Goal: Task Accomplishment & Management: Complete application form

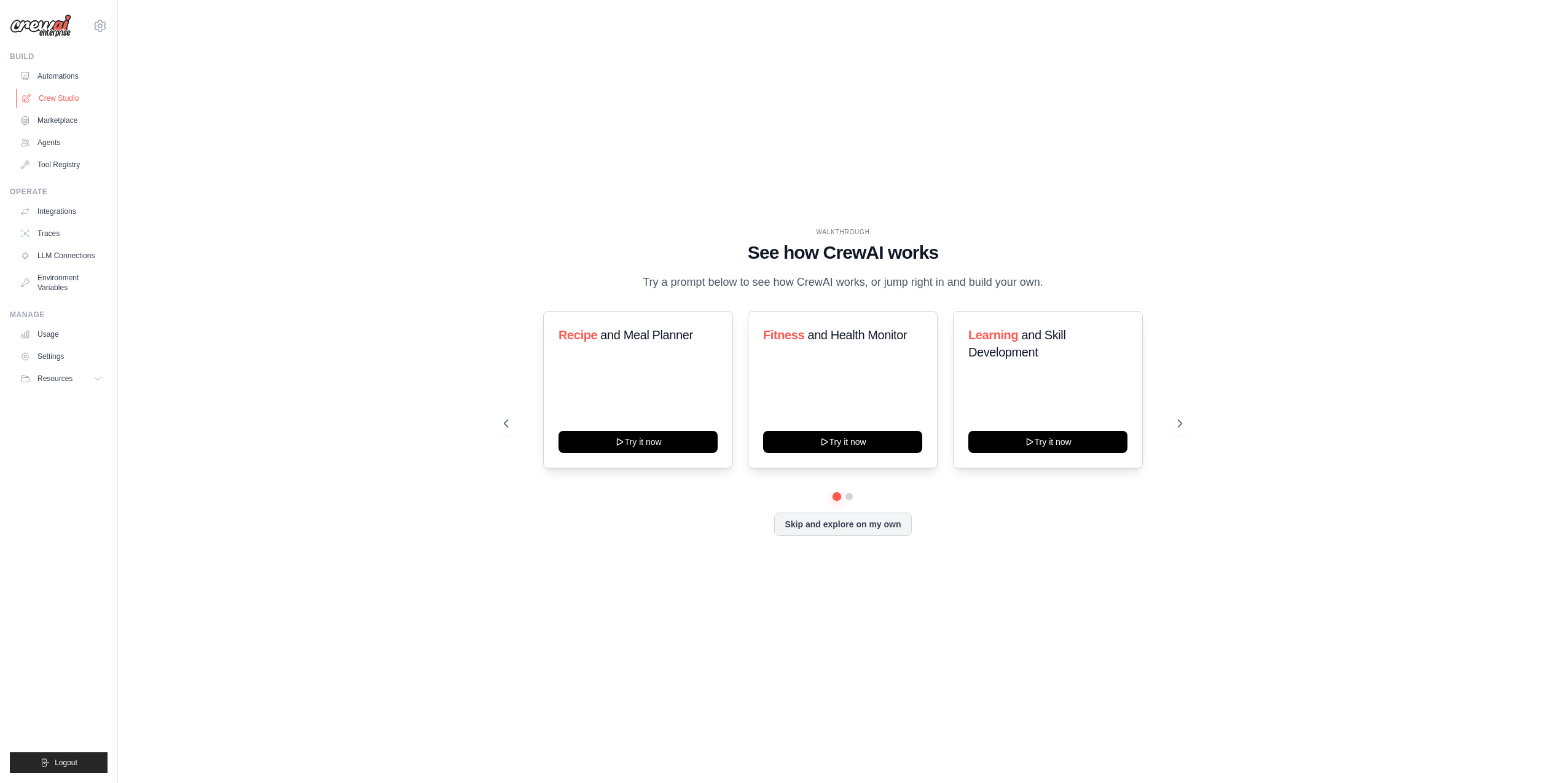
click at [64, 104] on link "Crew Studio" at bounding box center [63, 98] width 93 height 19
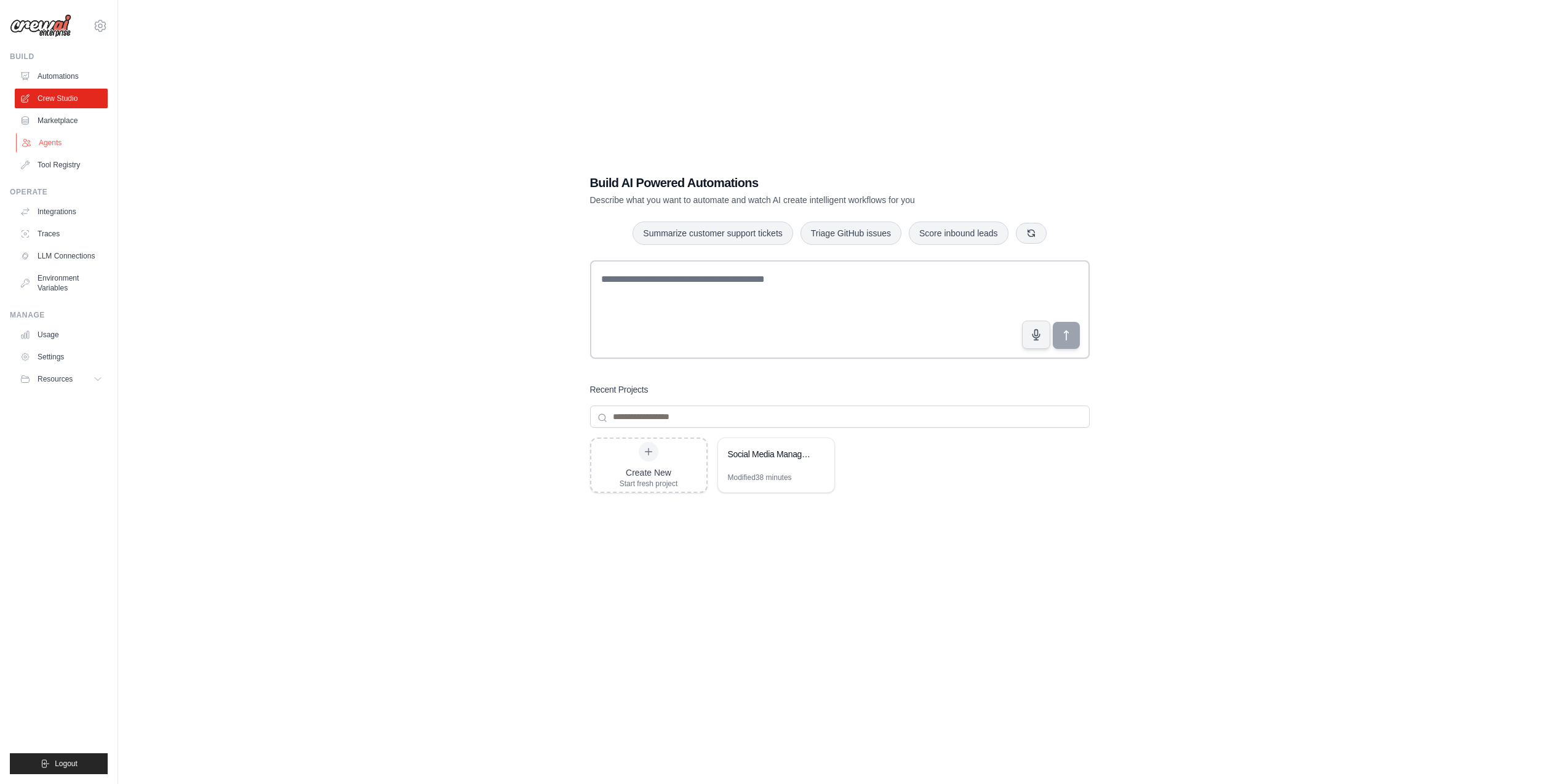
click at [48, 139] on link "Agents" at bounding box center [63, 142] width 93 height 20
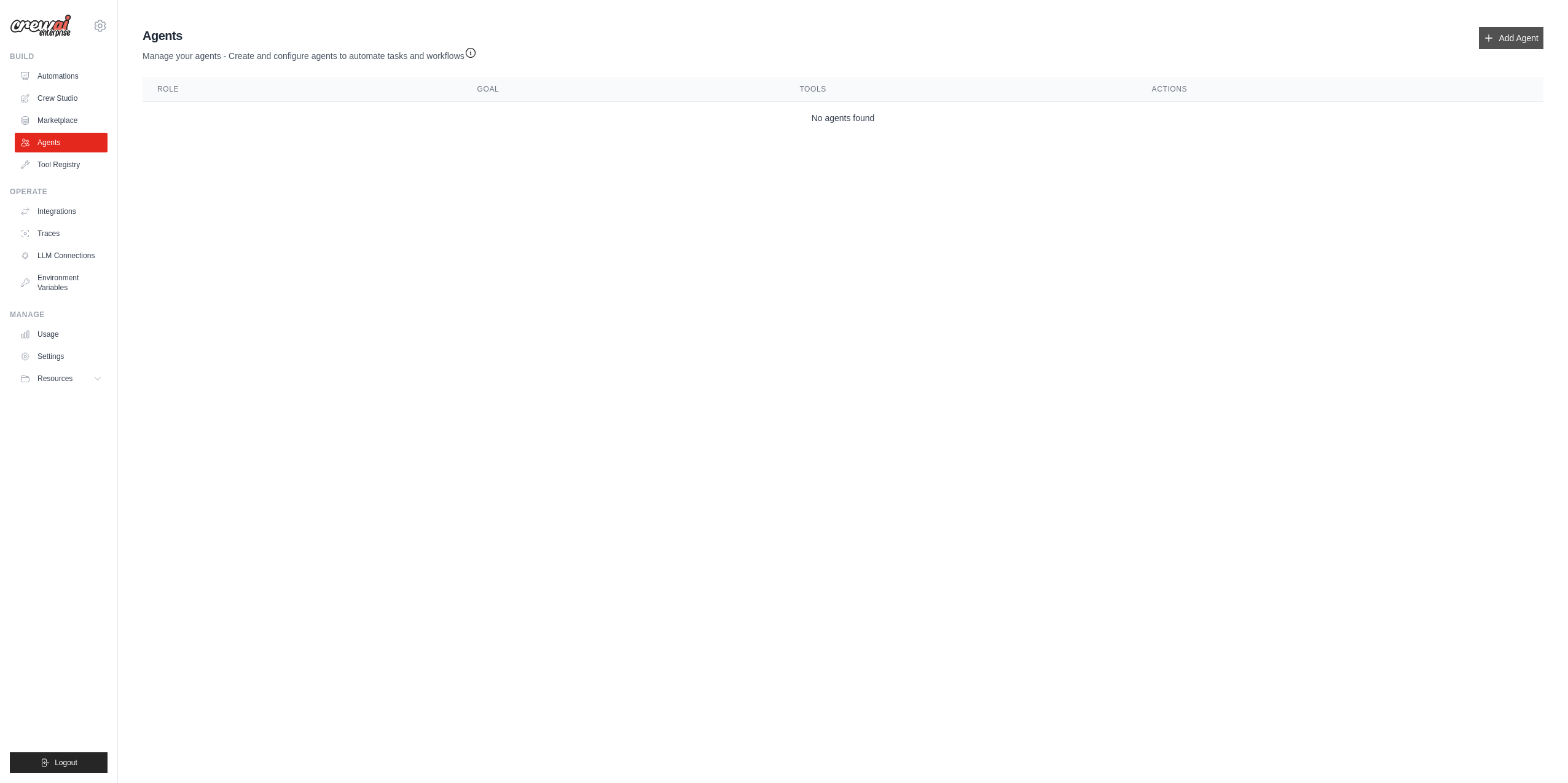
click at [1524, 39] on link "Add Agent" at bounding box center [1511, 38] width 65 height 22
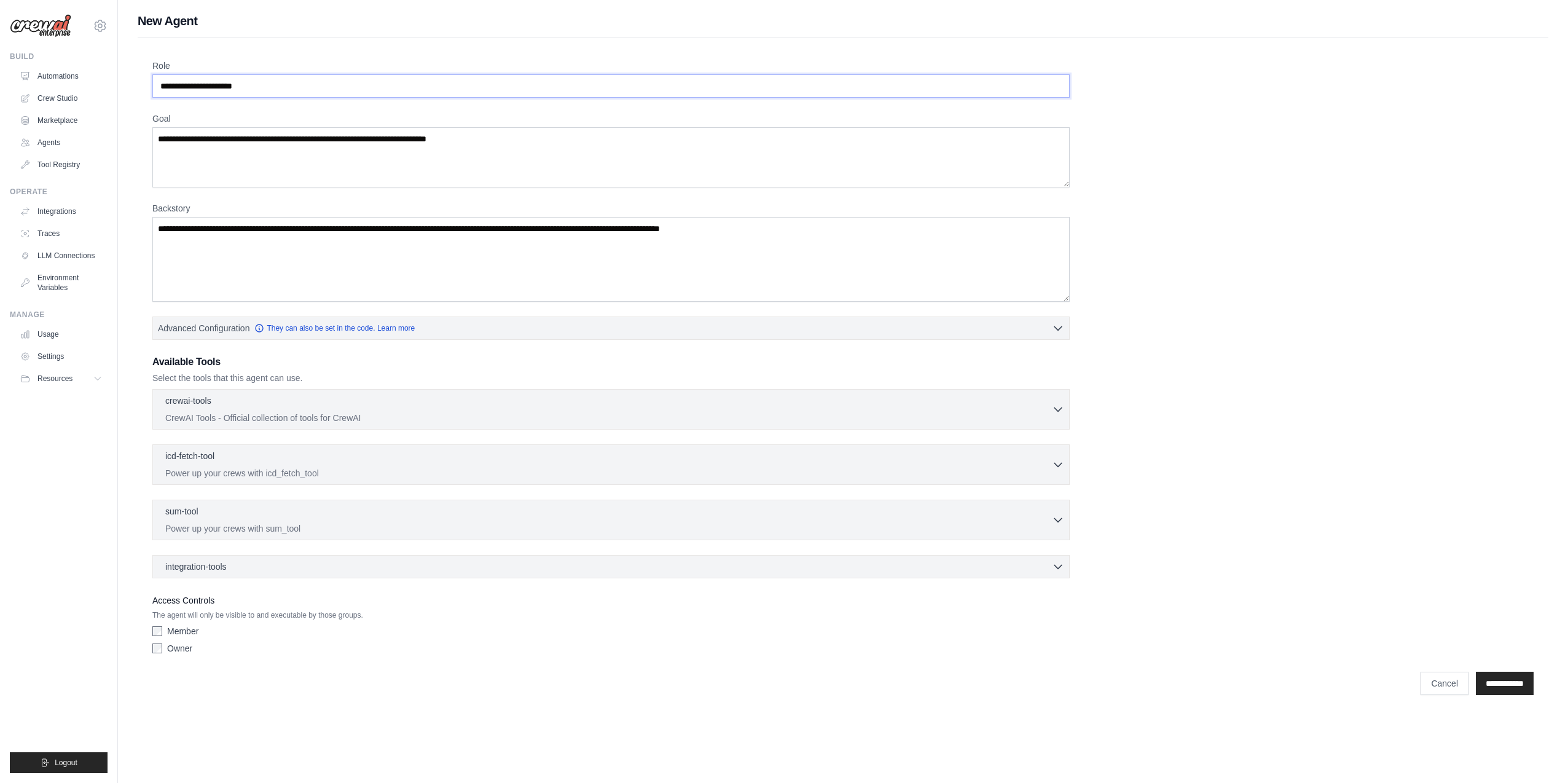
click at [233, 91] on input "Role" at bounding box center [611, 86] width 917 height 24
type input "**********"
drag, startPoint x: 233, startPoint y: 140, endPoint x: 289, endPoint y: 165, distance: 61.3
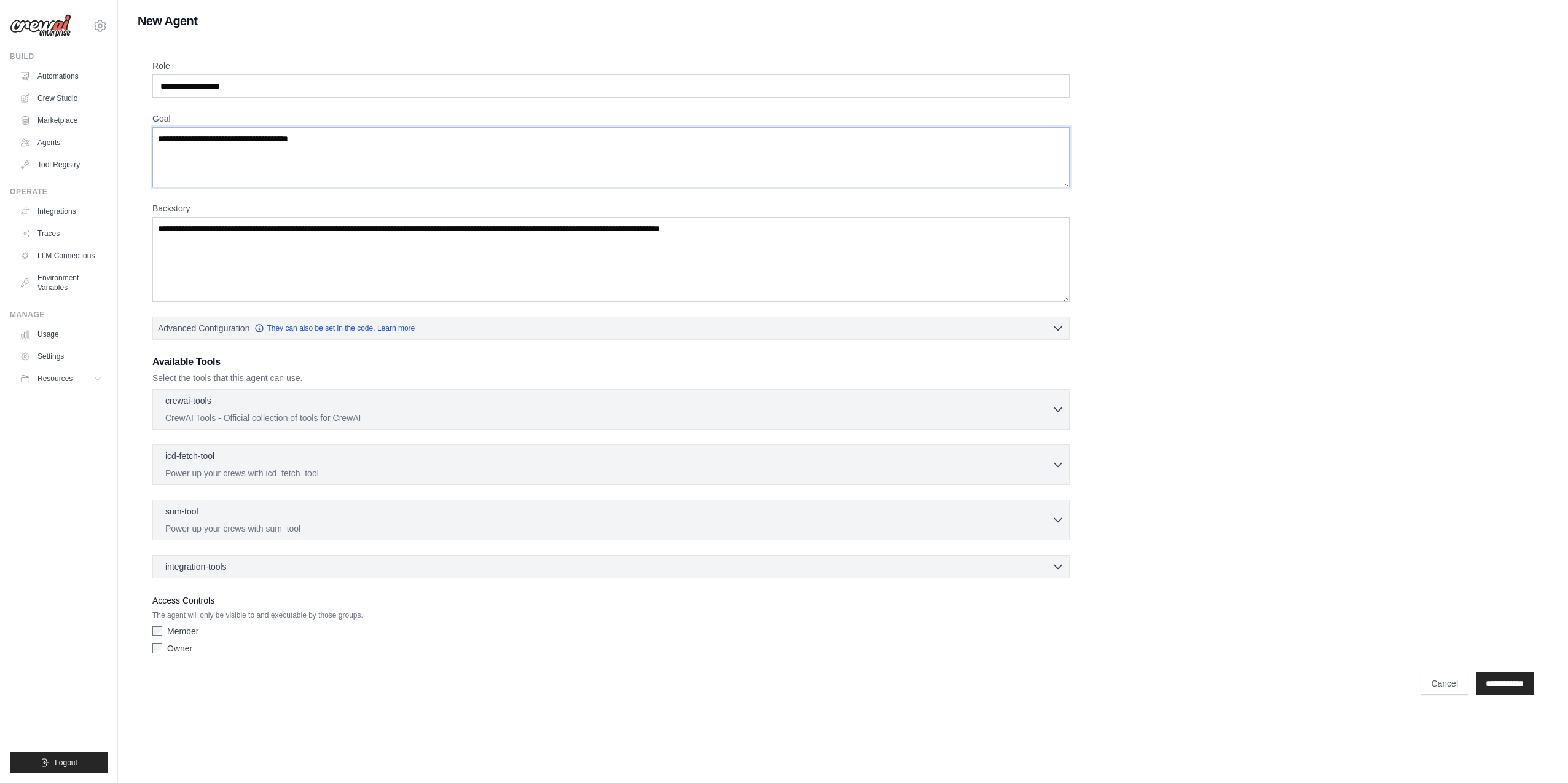
click at [233, 140] on textarea "**********" at bounding box center [611, 157] width 917 height 60
type textarea "**********"
click at [338, 251] on textarea "Backstory" at bounding box center [611, 259] width 917 height 85
click at [411, 413] on p "CrewAI Tools - Official collection of tools for CrewAI" at bounding box center [608, 417] width 886 height 12
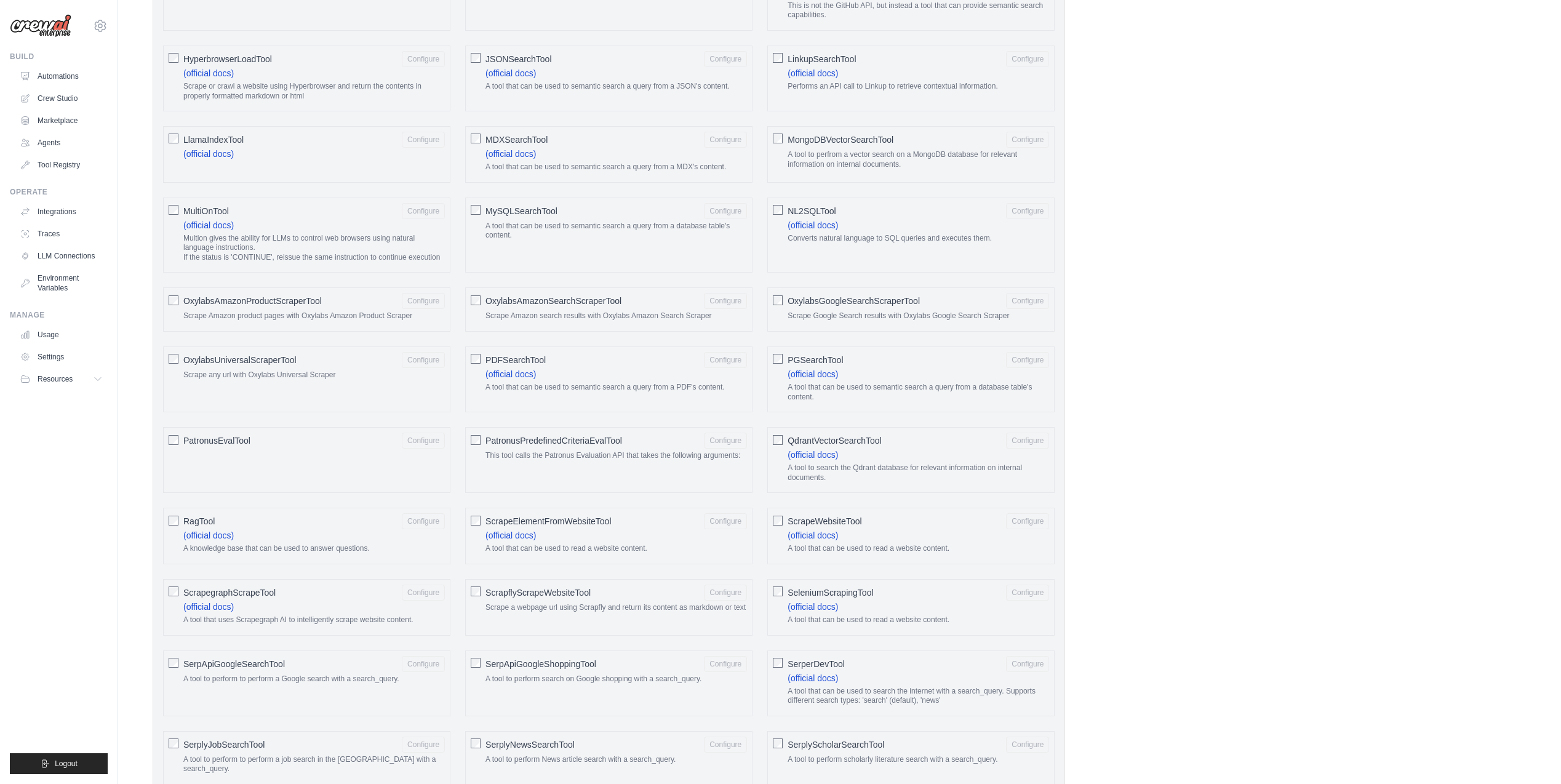
scroll to position [180, 0]
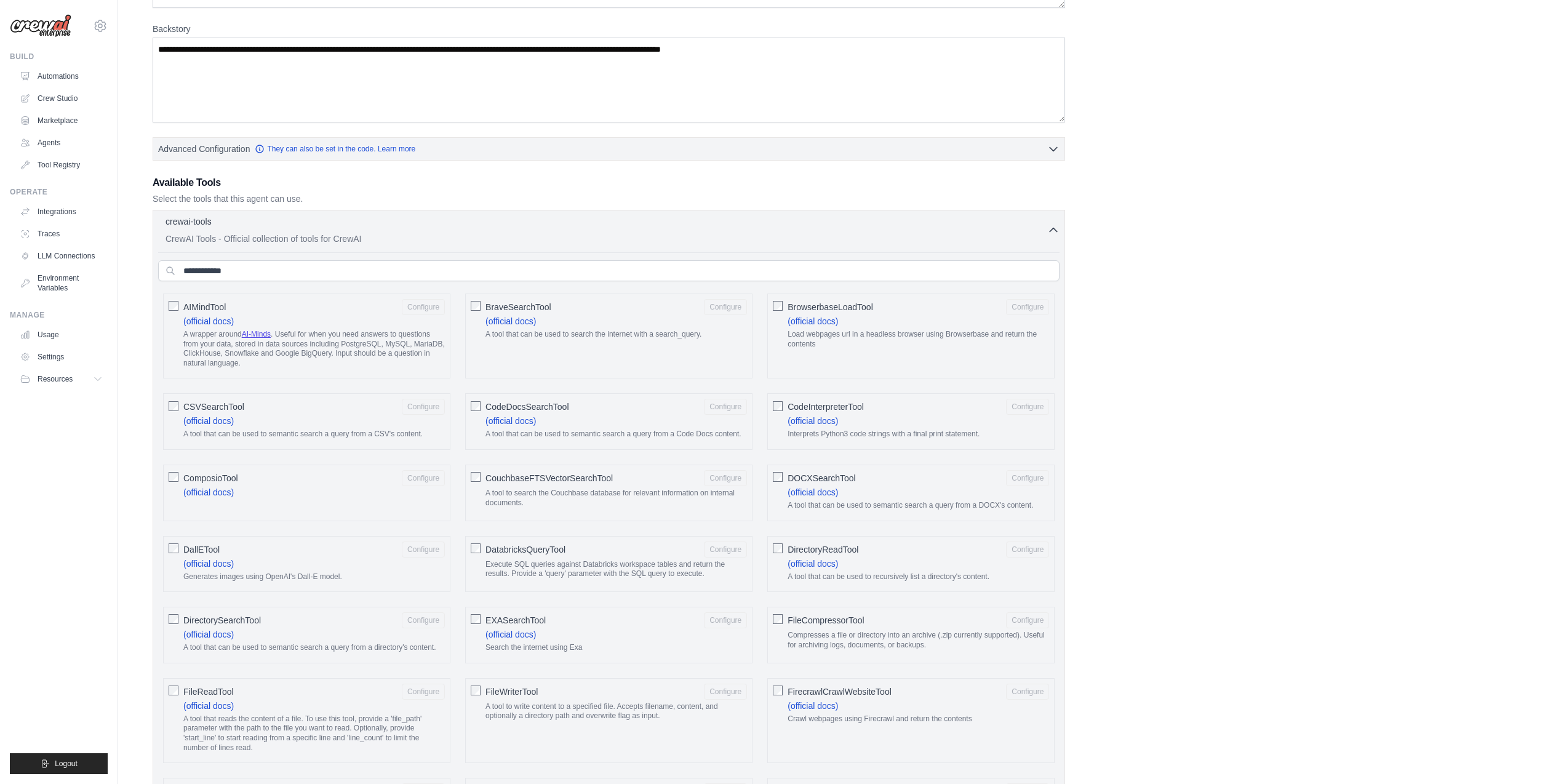
click at [1045, 225] on div "crewai-tools 0 selected" at bounding box center [606, 223] width 882 height 15
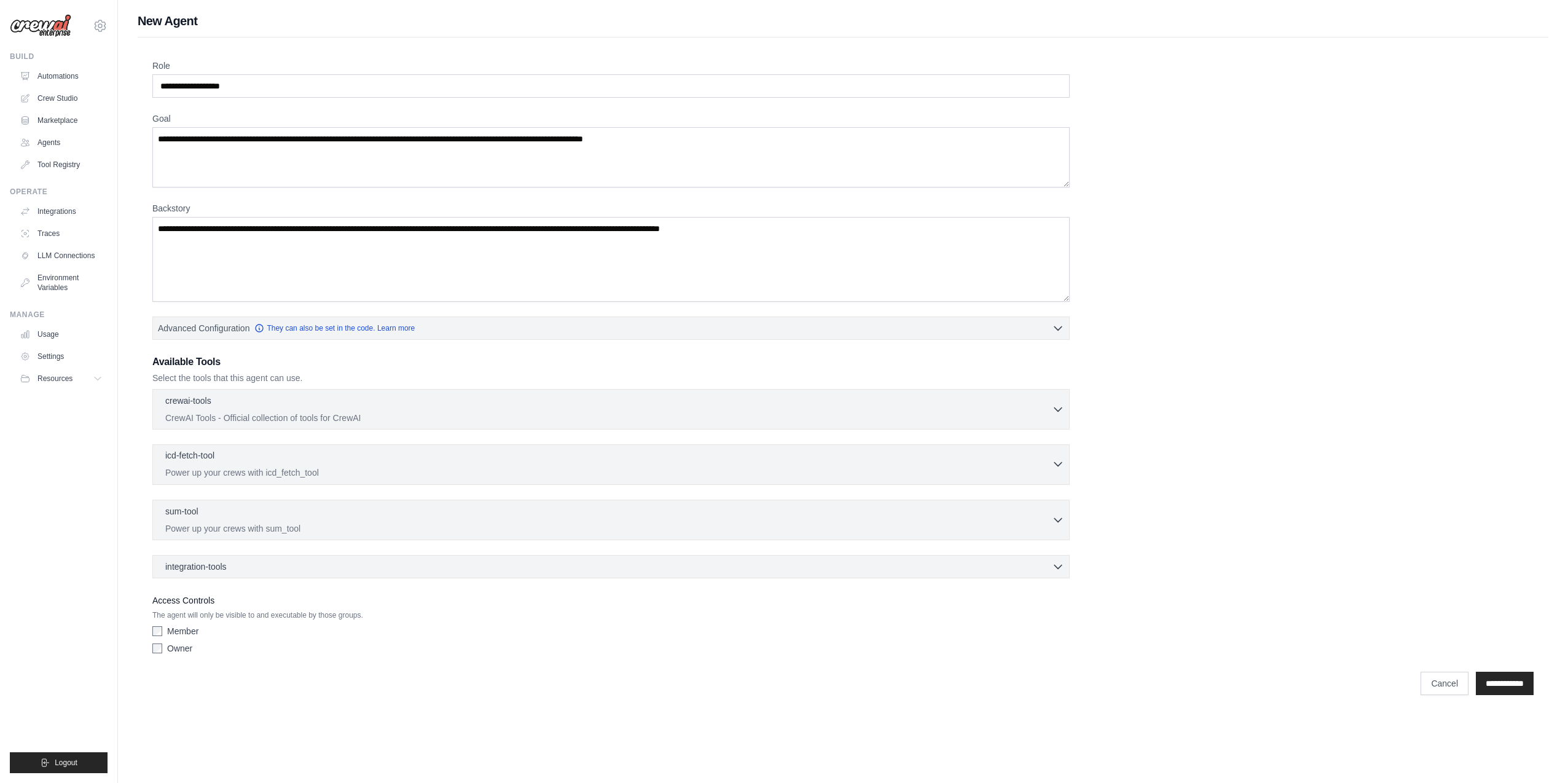
click at [407, 472] on p "Power up your crews with icd_fetch_tool" at bounding box center [608, 472] width 886 height 12
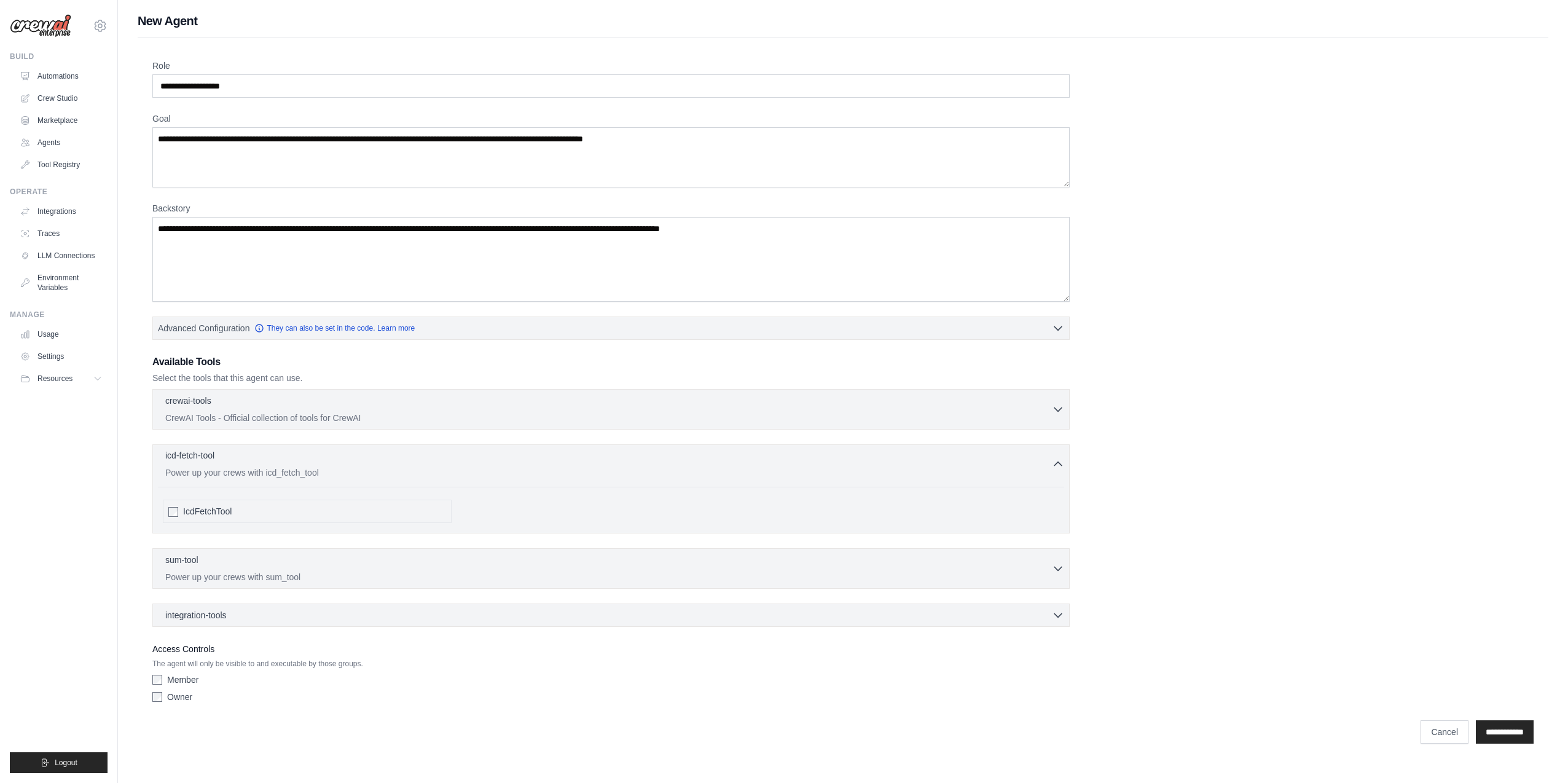
click at [429, 464] on div "icd-fetch-tool 0 selected Power up your crews with icd_fetch_tool" at bounding box center [608, 464] width 886 height 30
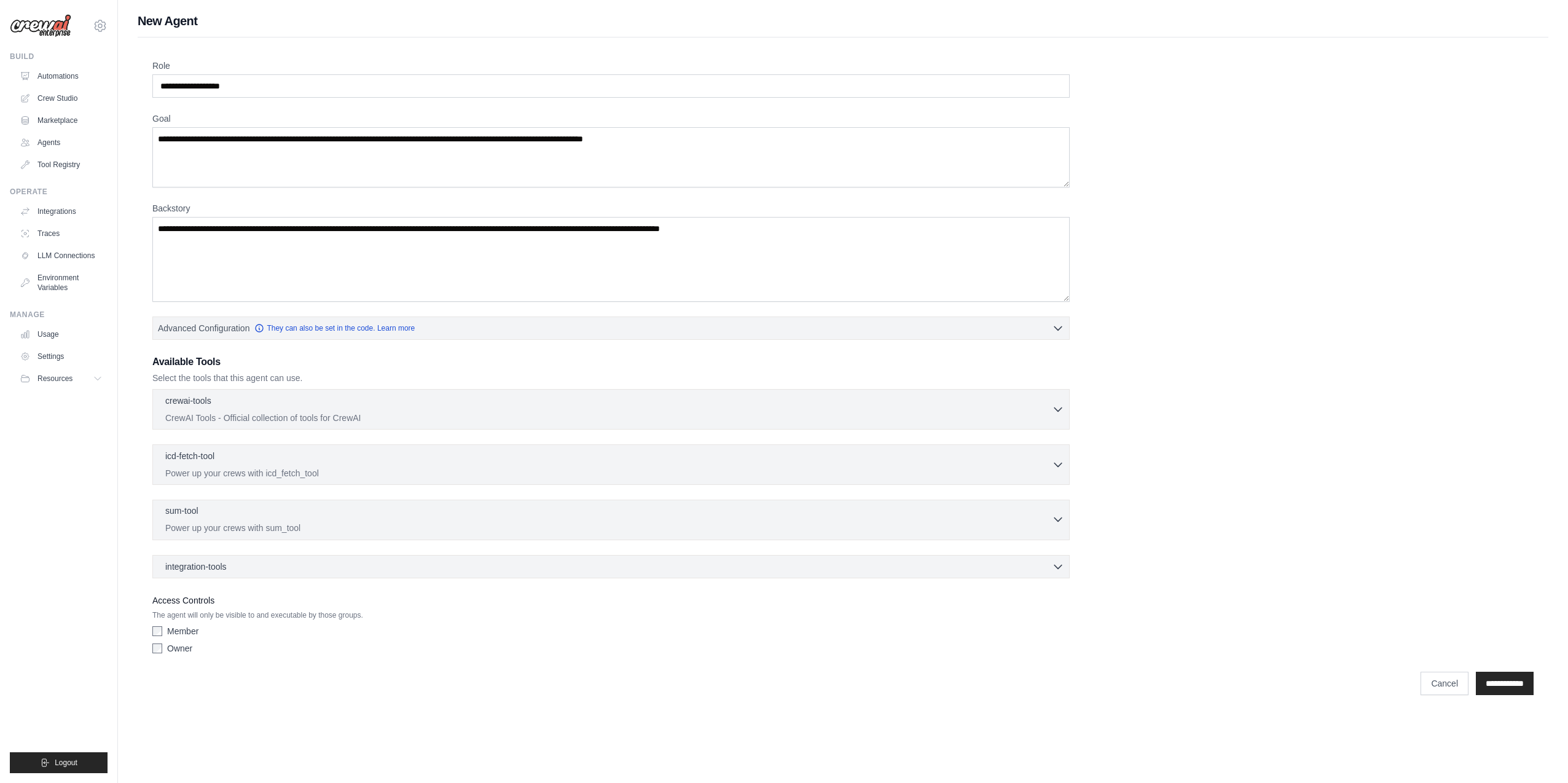
click at [424, 523] on p "Power up your crews with sum_tool" at bounding box center [608, 528] width 886 height 12
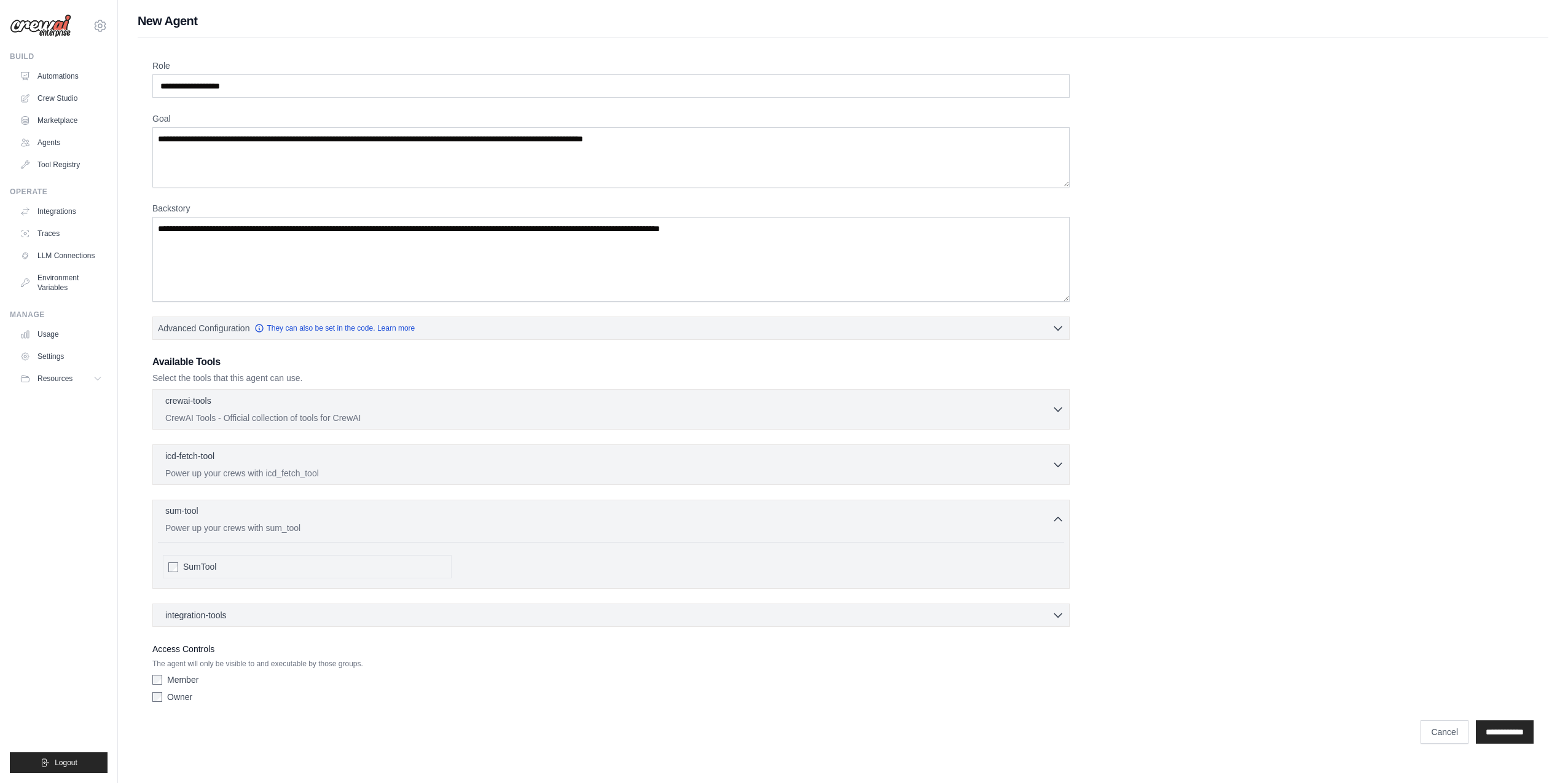
click at [424, 523] on p "Power up your crews with sum_tool" at bounding box center [608, 528] width 886 height 12
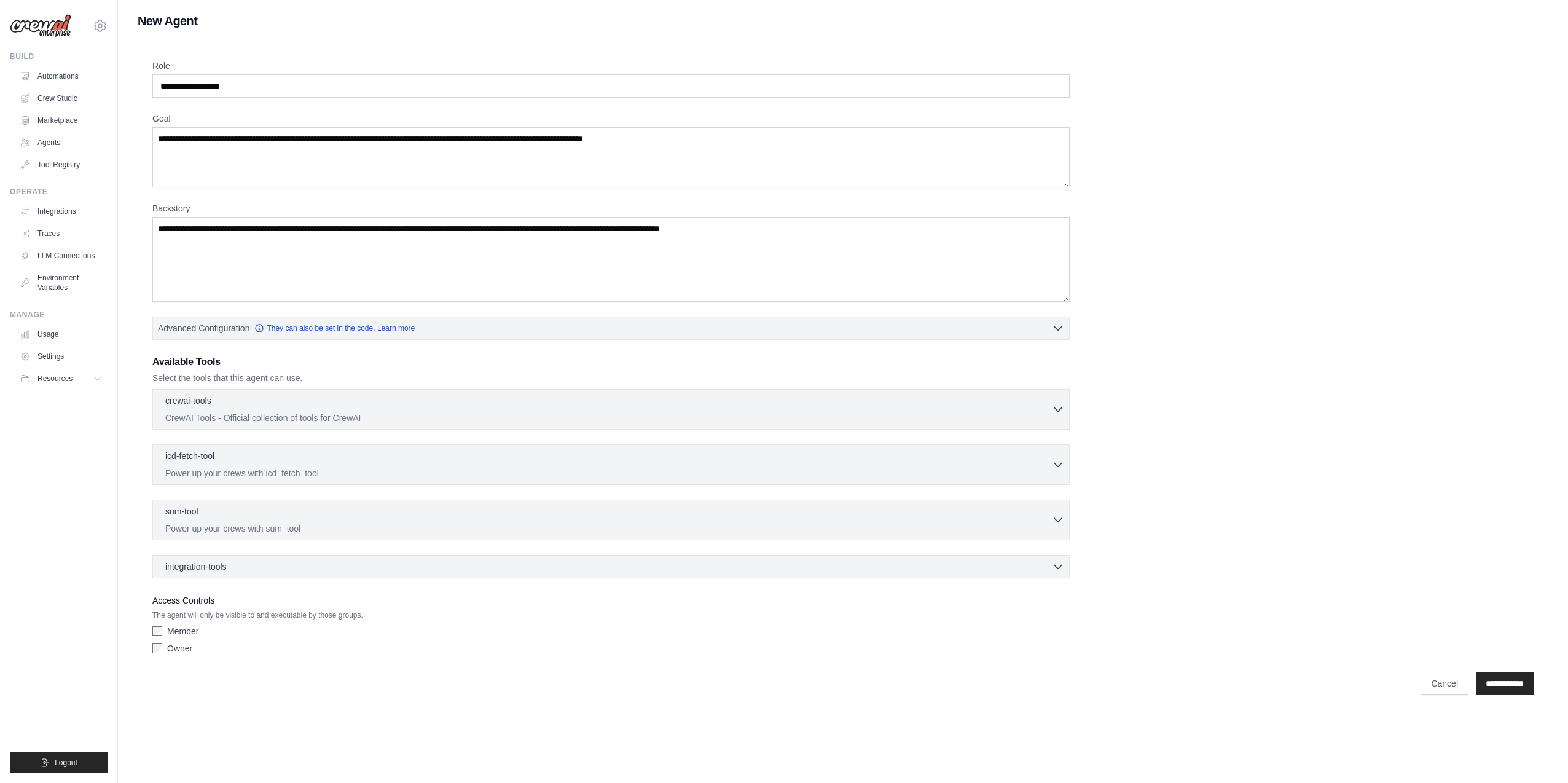
click at [401, 573] on div "integration-tools 0 selected Box Save files to Box Gmail" at bounding box center [611, 566] width 917 height 24
click at [973, 557] on div "integration-tools 0 selected Box Save files to Box Gmail" at bounding box center [611, 566] width 917 height 24
click at [966, 569] on div "integration-tools 0 selected" at bounding box center [614, 566] width 899 height 12
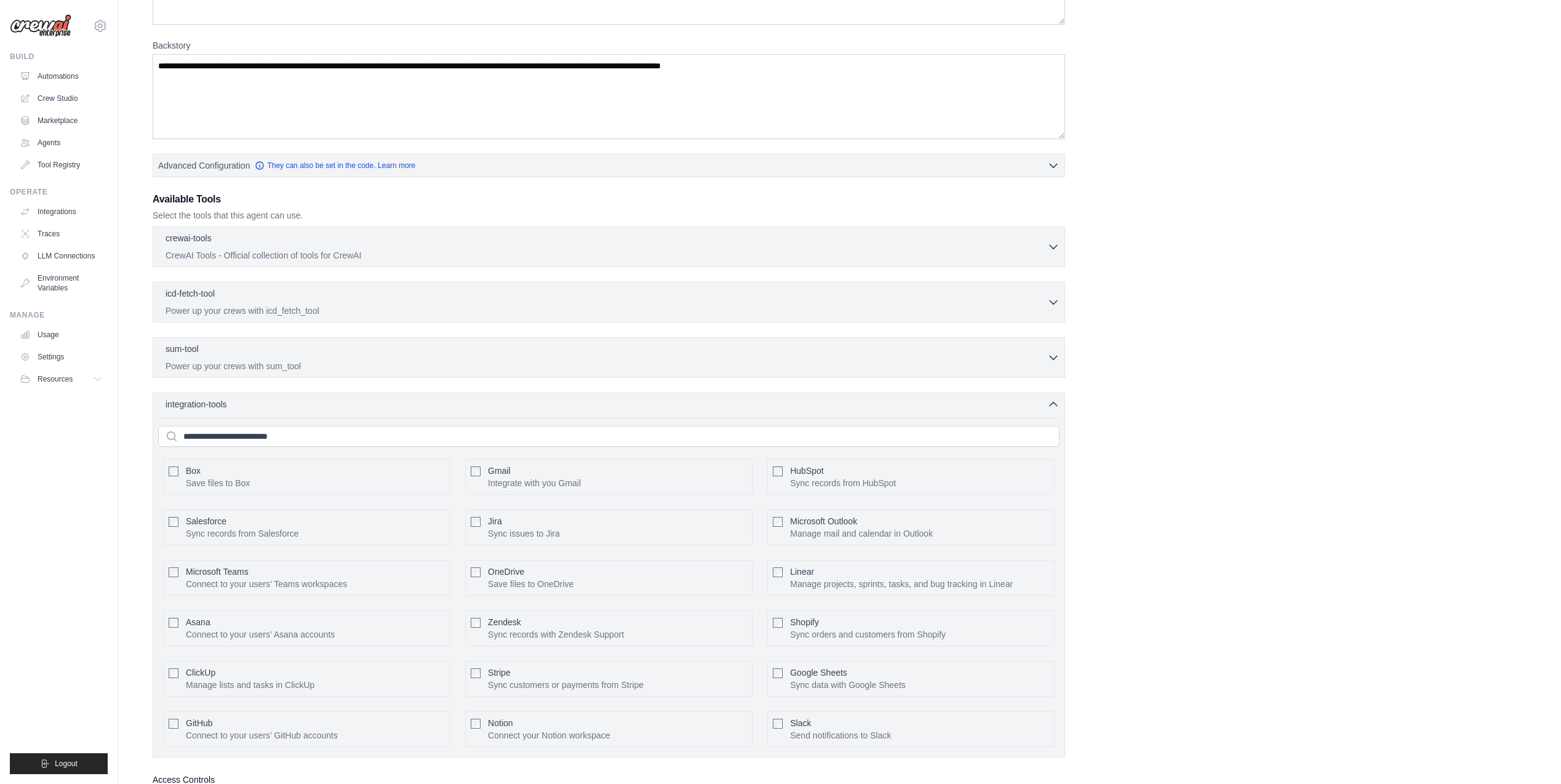
scroll to position [273, 0]
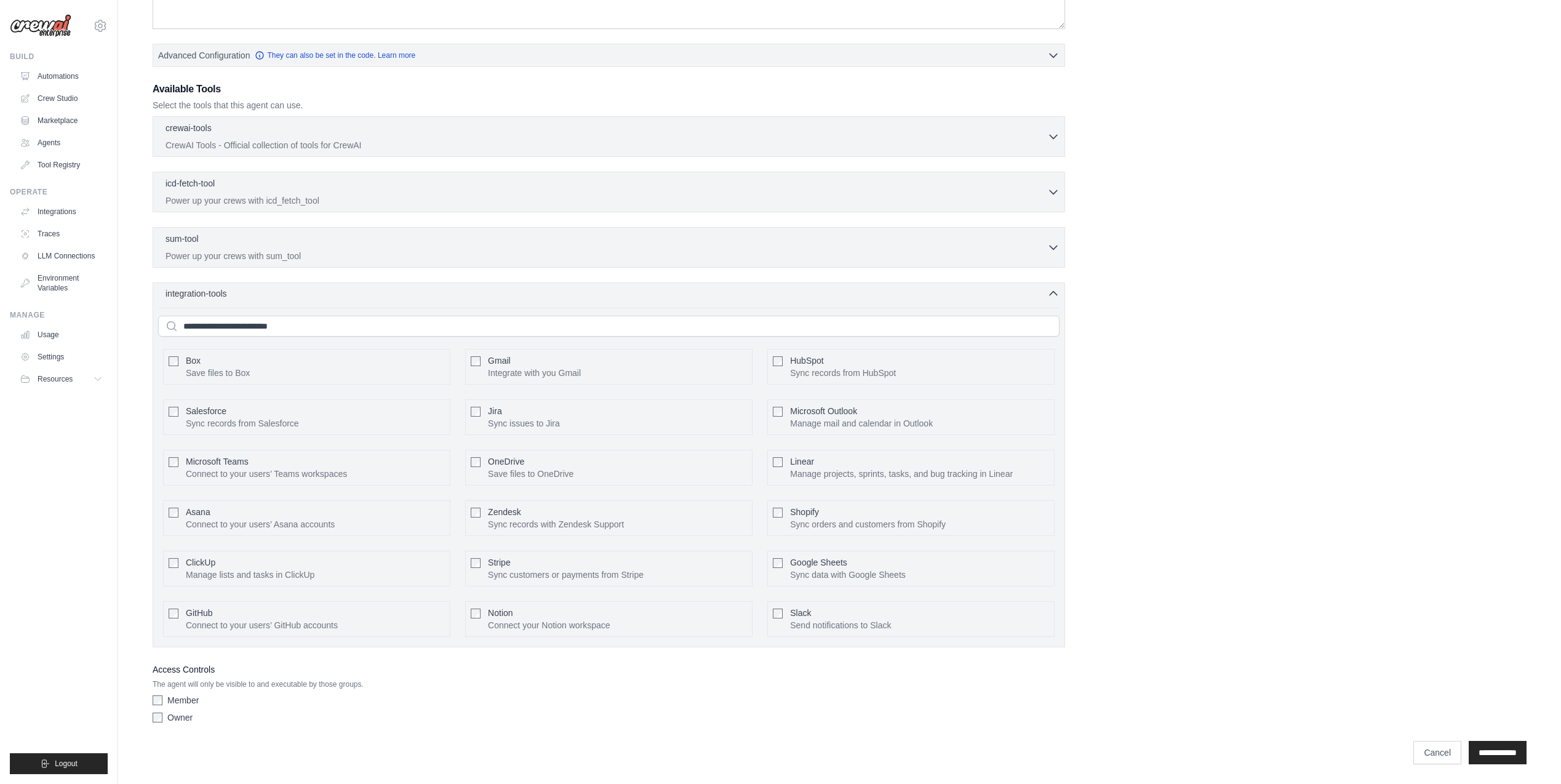
click at [1055, 292] on icon "button" at bounding box center [1053, 293] width 7 height 3
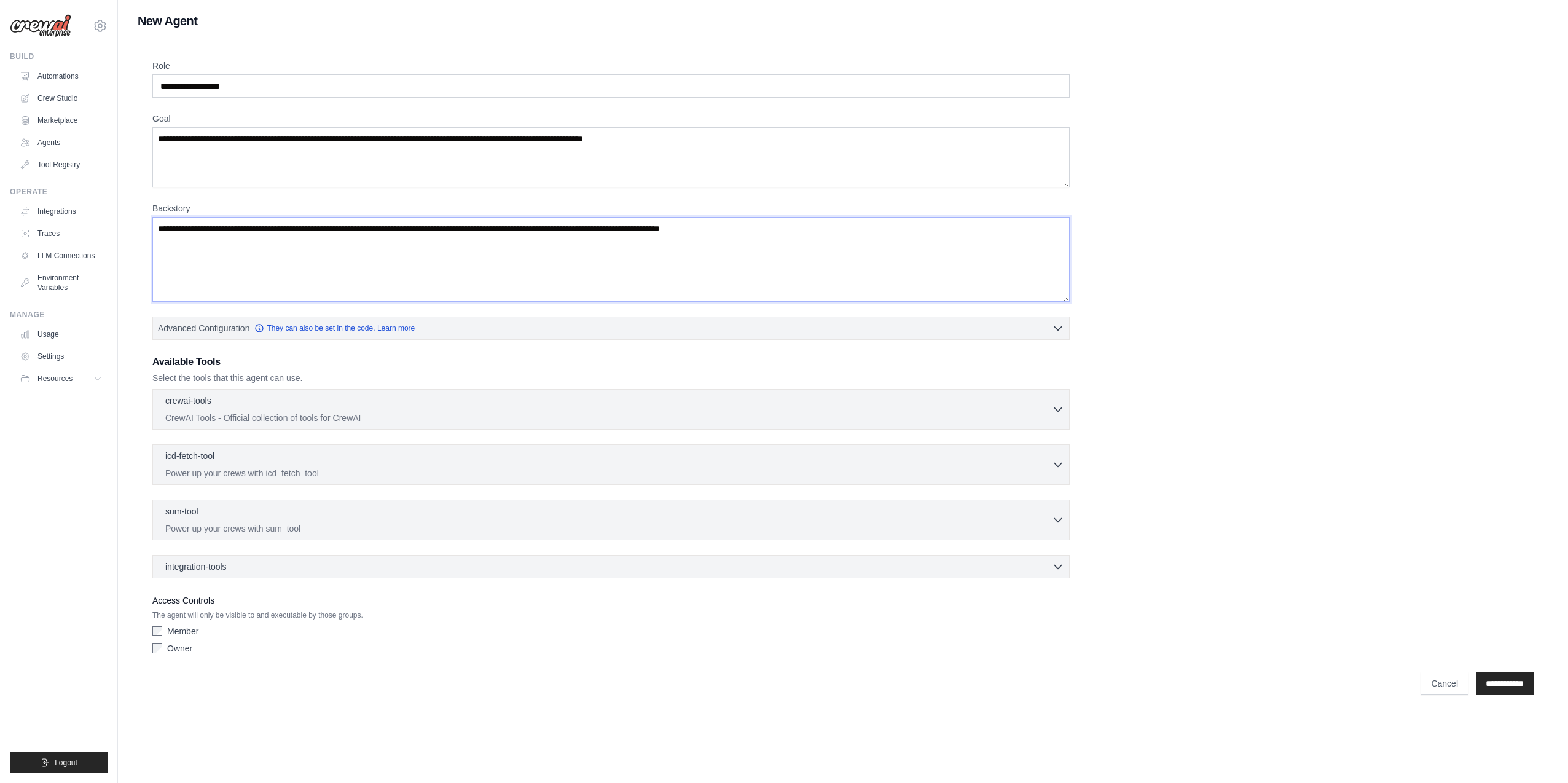
click at [437, 264] on textarea "Backstory" at bounding box center [611, 259] width 917 height 85
type textarea "**********"
drag, startPoint x: 809, startPoint y: 632, endPoint x: 844, endPoint y: 629, distance: 35.1
click at [809, 632] on div "Member" at bounding box center [611, 631] width 917 height 12
click at [1492, 670] on div "**********" at bounding box center [843, 677] width 1381 height 36
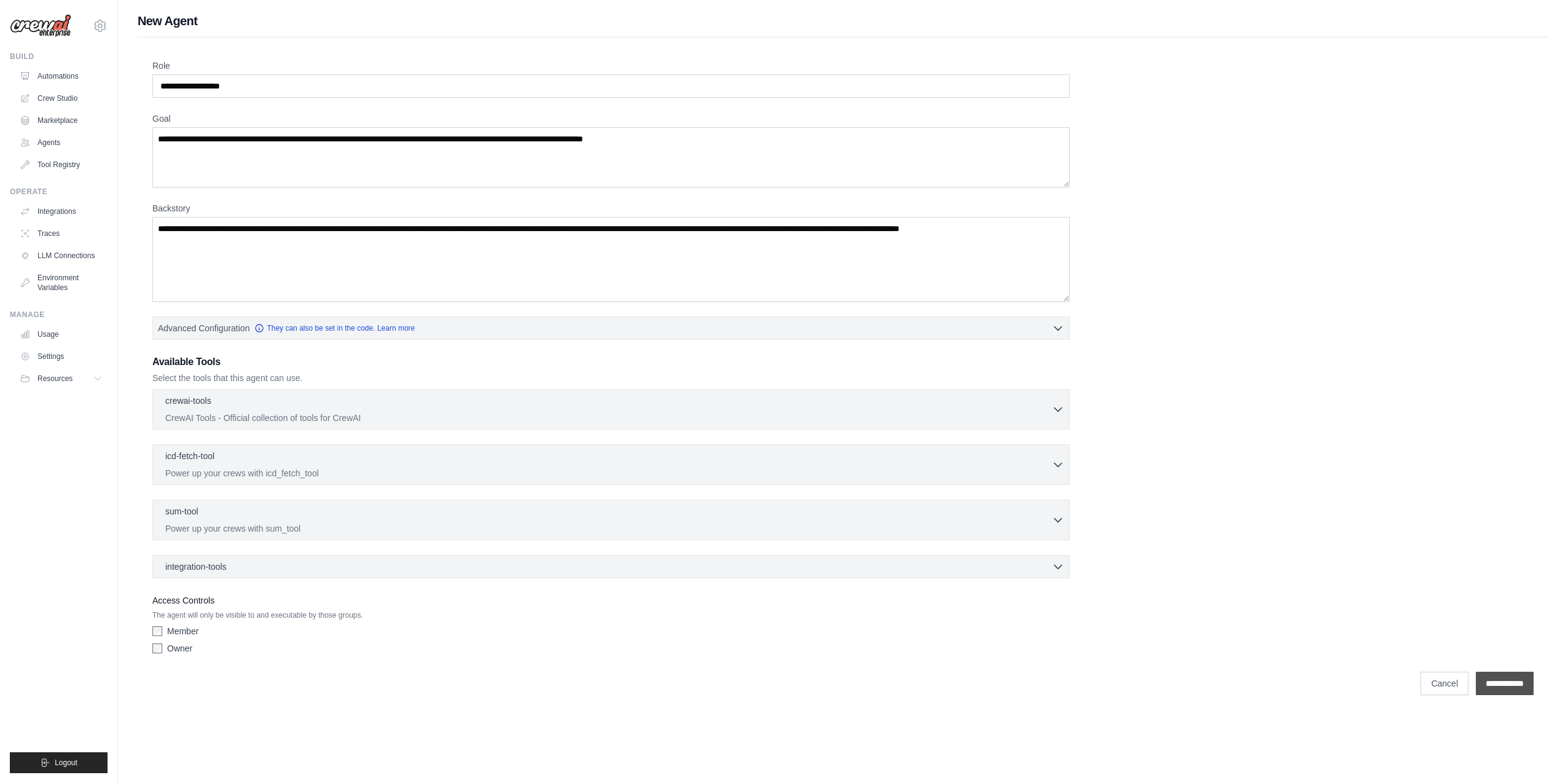
click at [1491, 689] on input "**********" at bounding box center [1505, 683] width 58 height 24
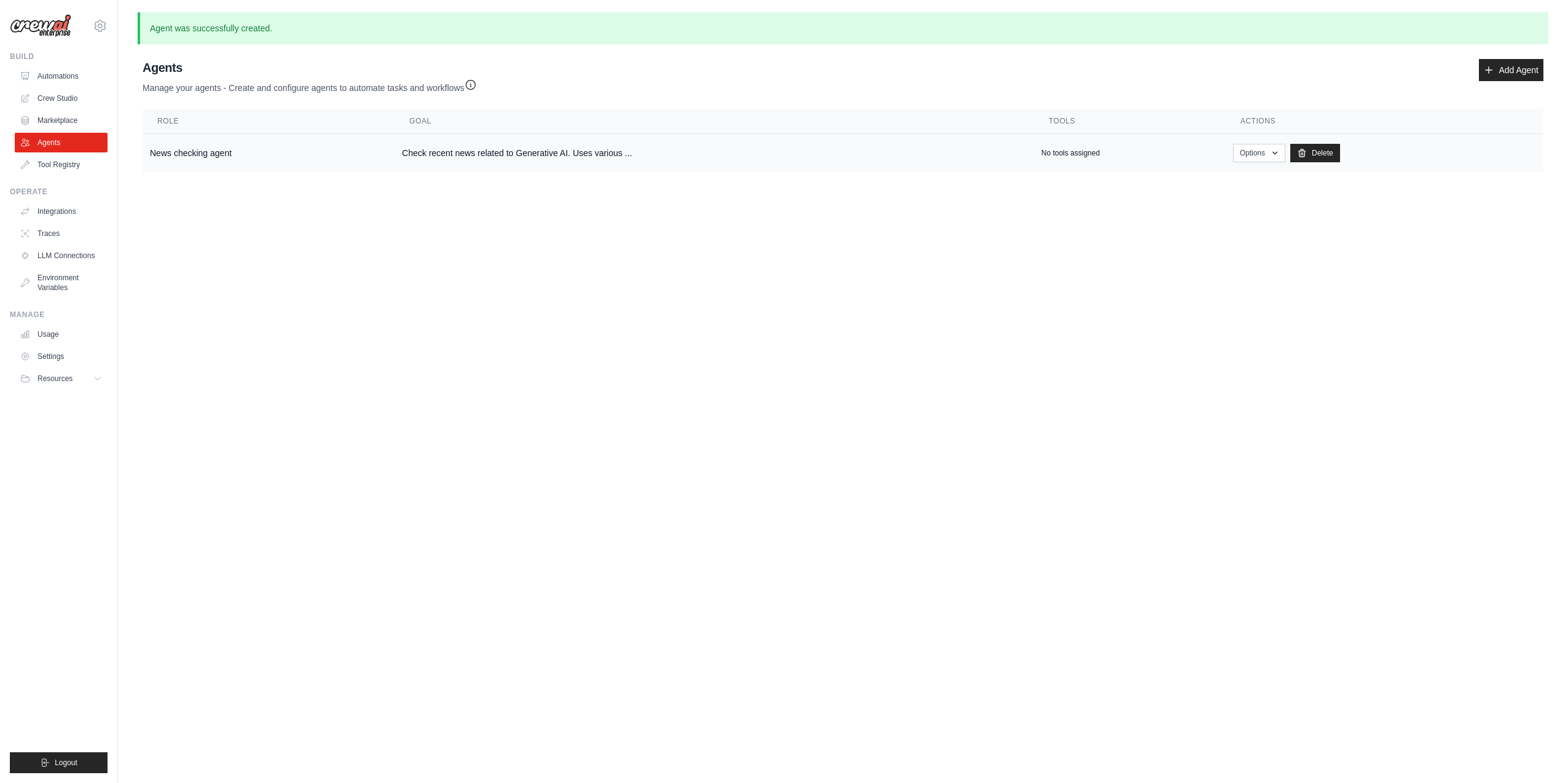
click at [960, 157] on td "Check recent news related to Generative AI. Uses various ..." at bounding box center [714, 153] width 639 height 39
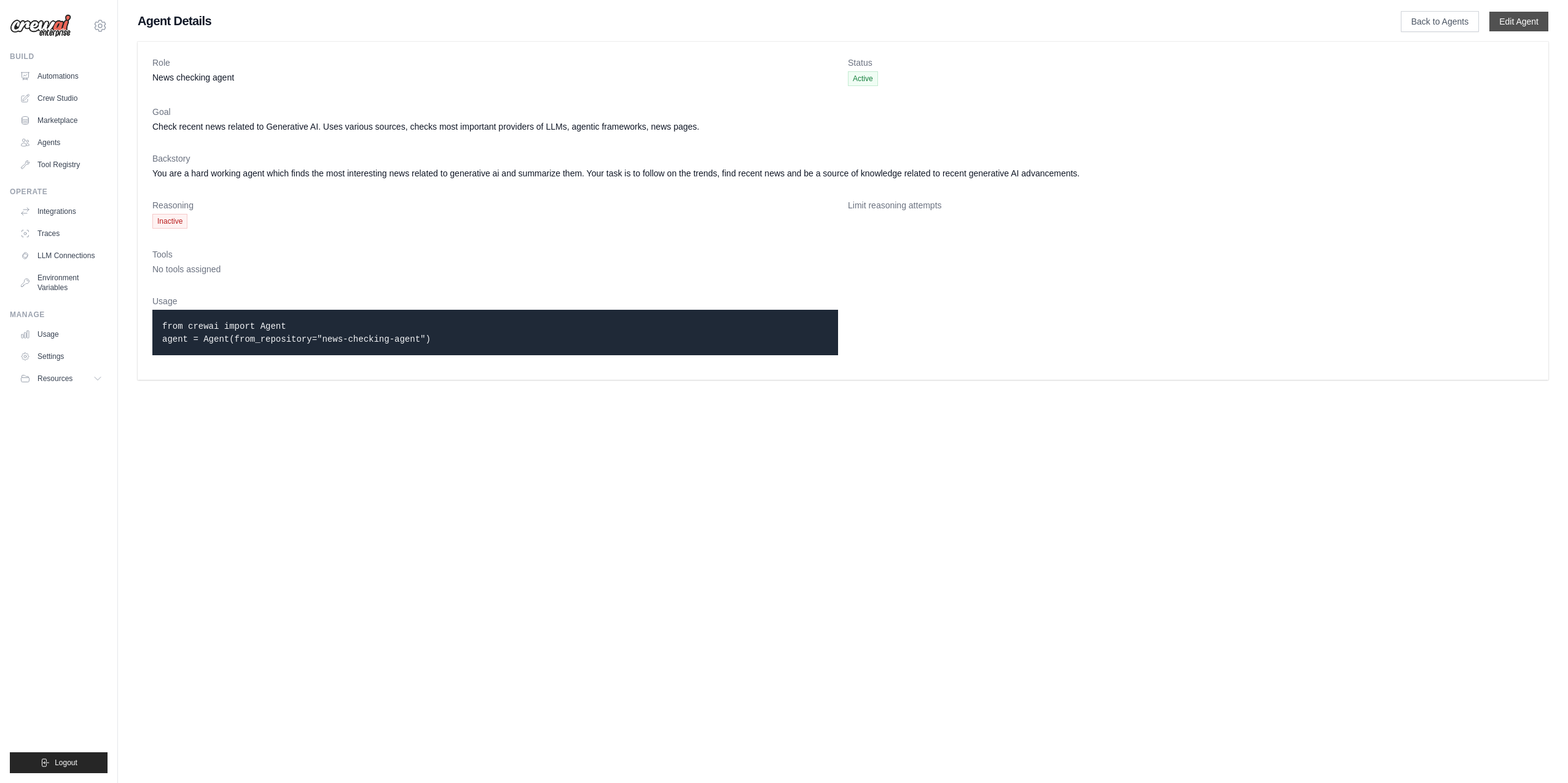
click at [1534, 25] on link "Edit Agent" at bounding box center [1519, 21] width 59 height 19
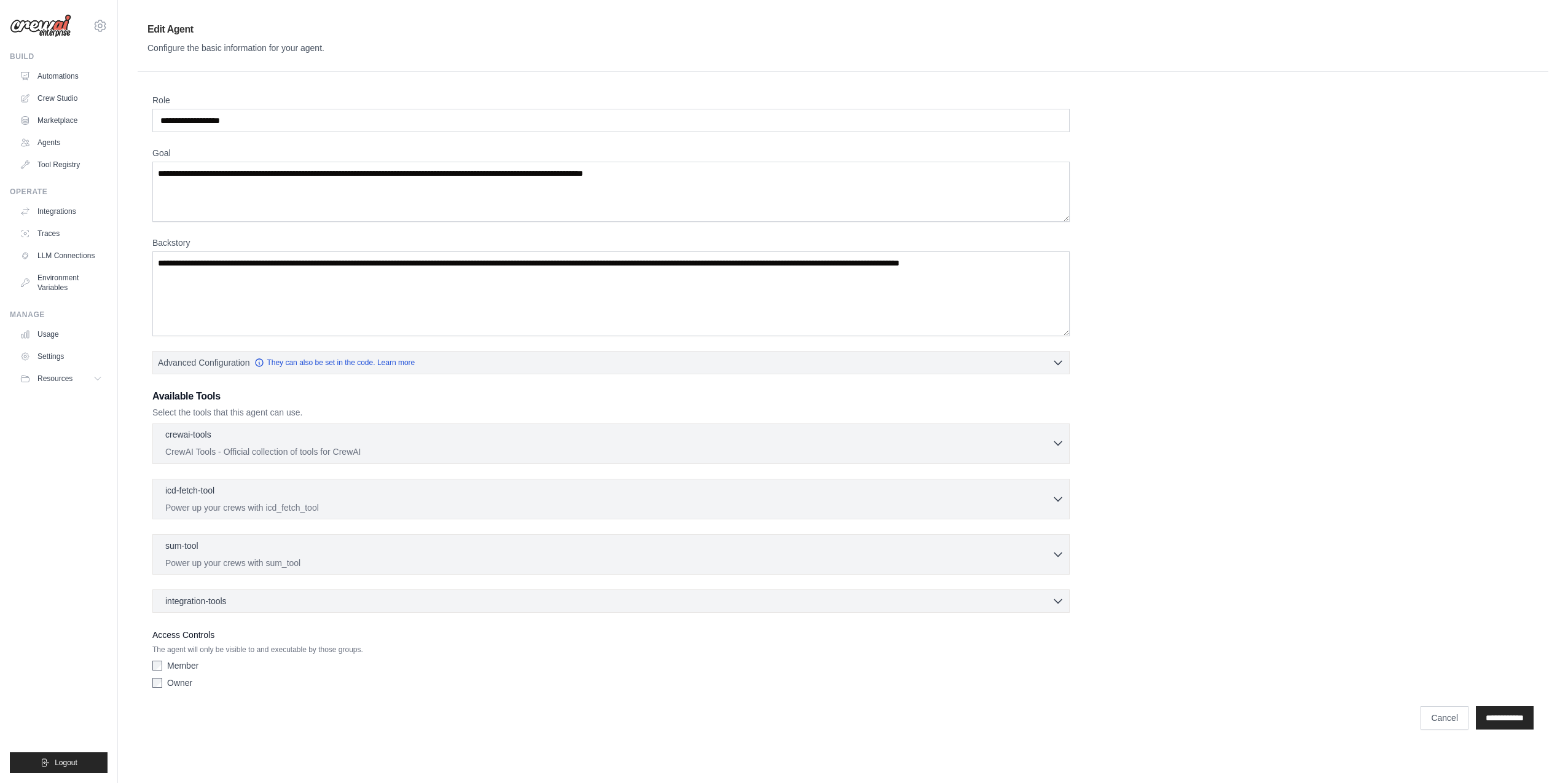
click at [243, 440] on div "crewai-tools 0 selected" at bounding box center [608, 436] width 886 height 15
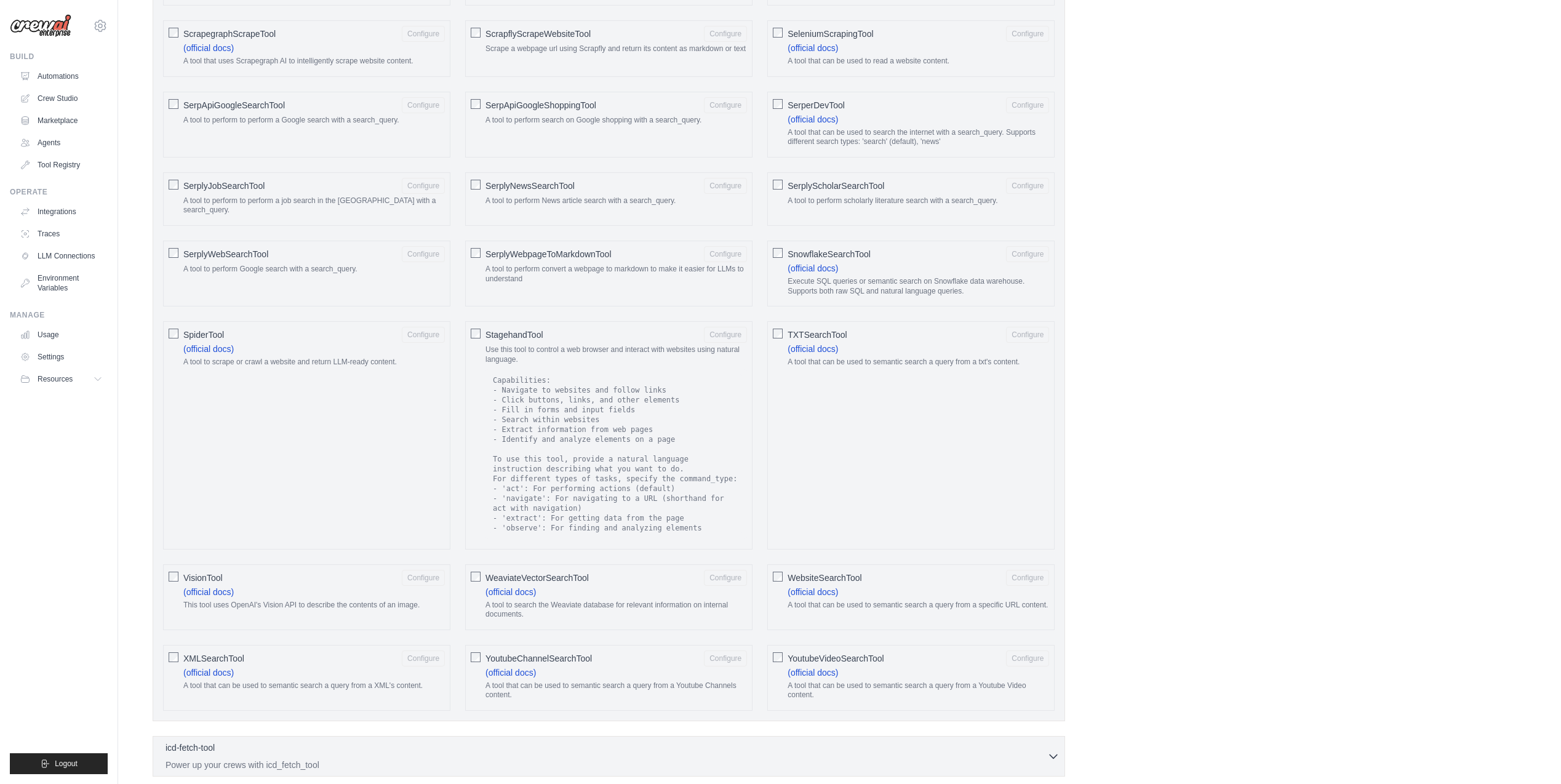
scroll to position [1596, 0]
click at [831, 586] on link "(official docs)" at bounding box center [812, 591] width 50 height 10
click at [199, 586] on link "(official docs)" at bounding box center [208, 591] width 50 height 10
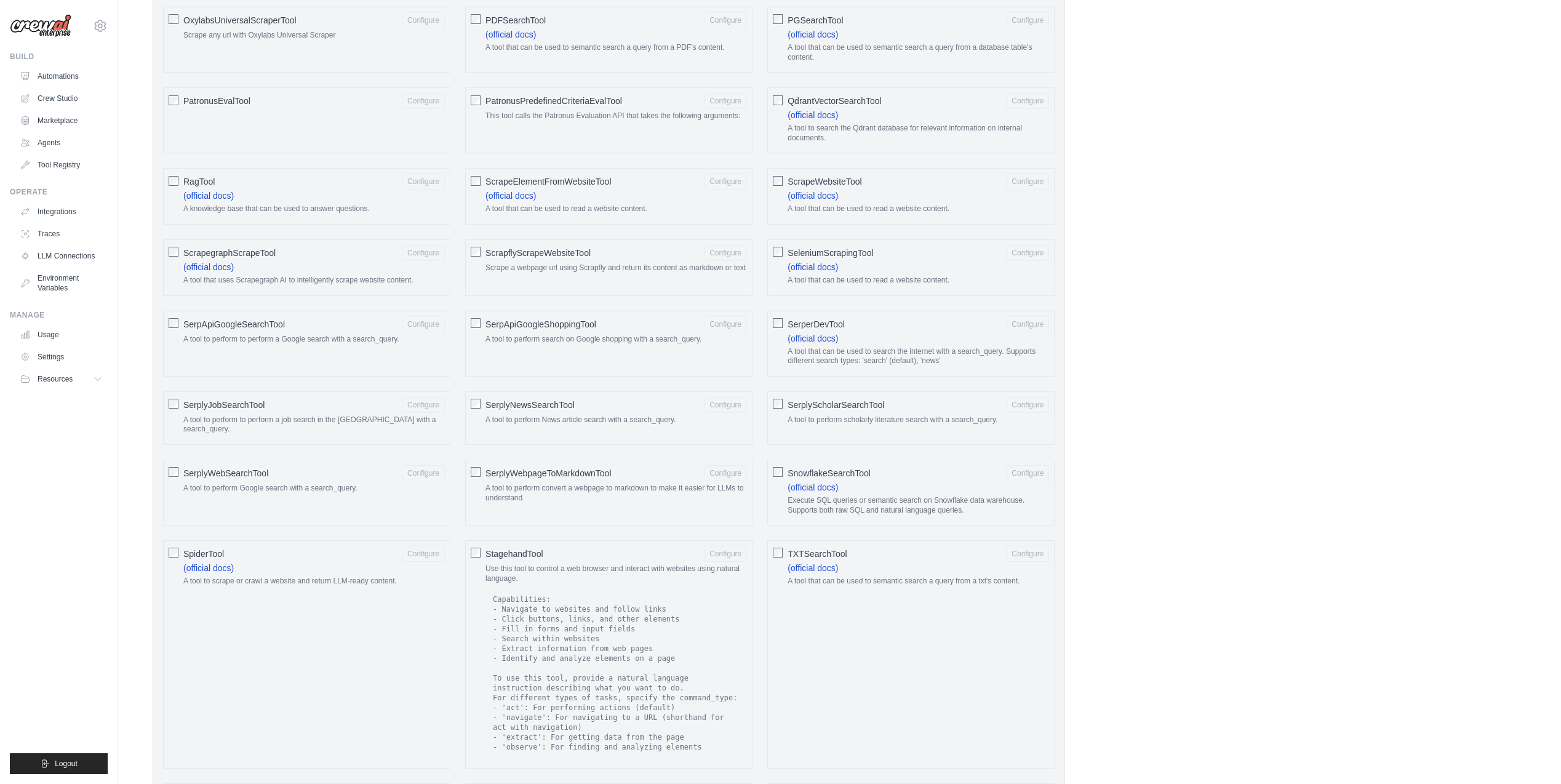
scroll to position [1364, 0]
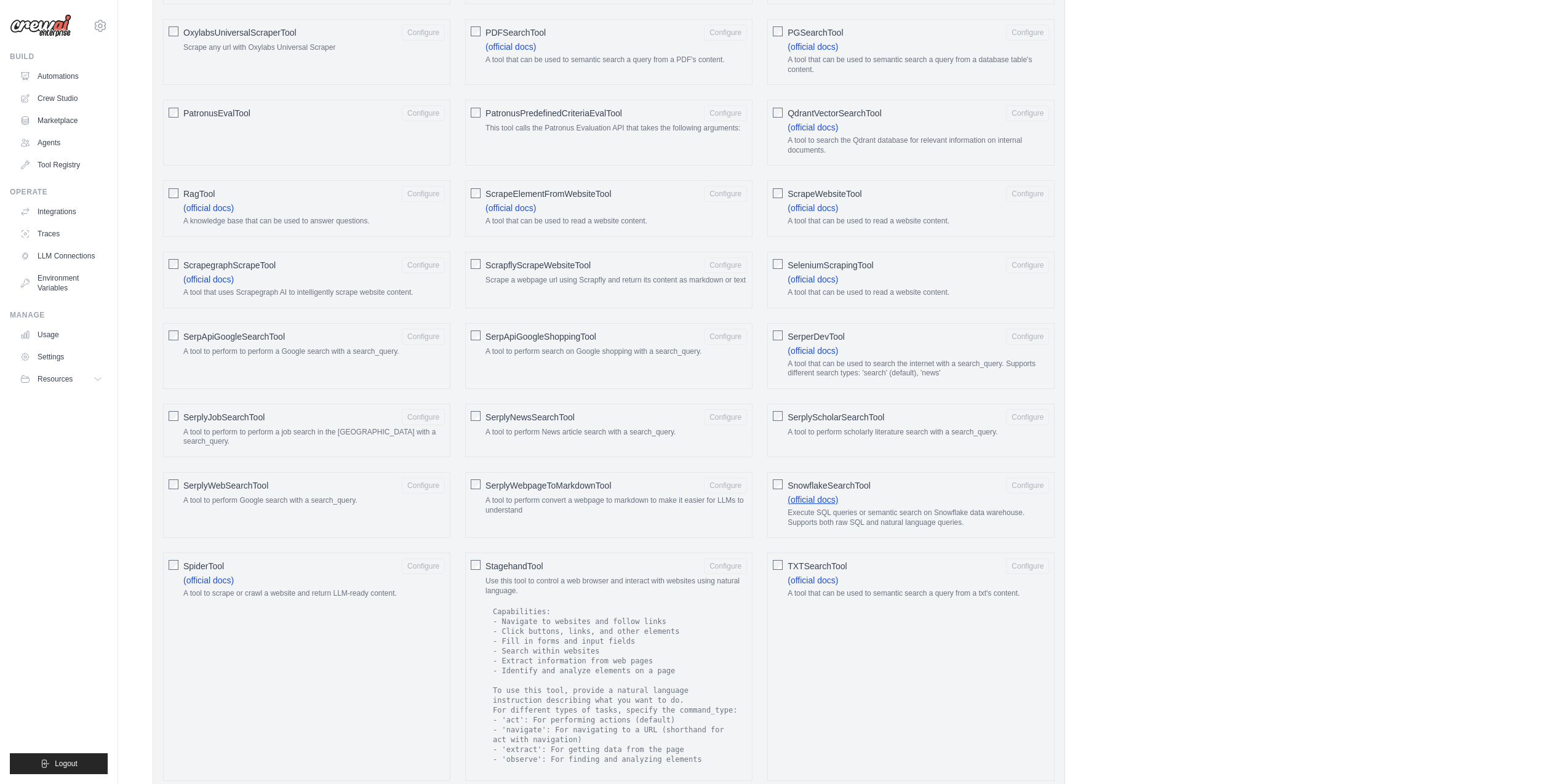
click at [813, 495] on link "(official docs)" at bounding box center [812, 499] width 50 height 10
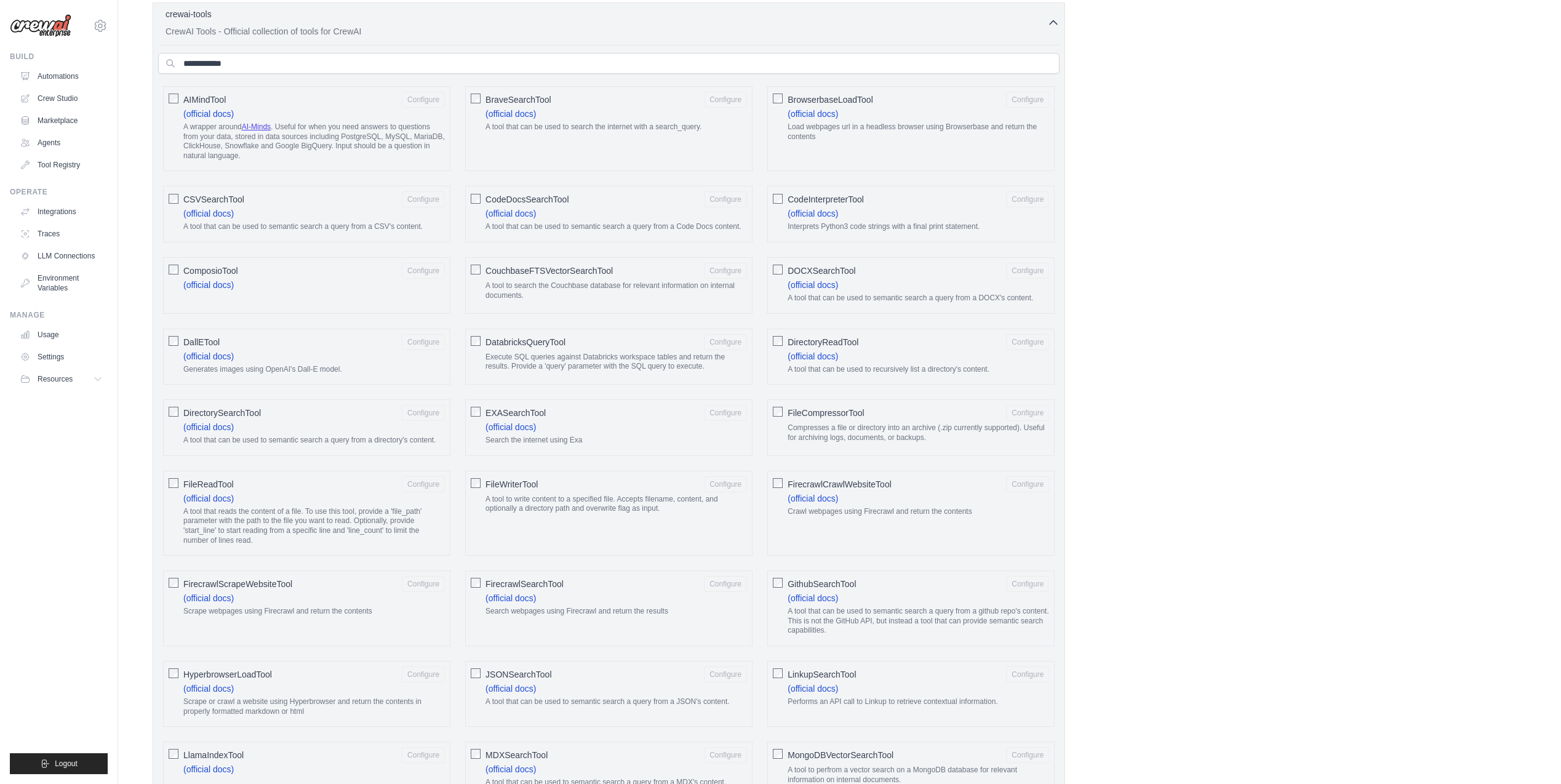
scroll to position [421, 0]
click at [254, 125] on link "AI-Minds" at bounding box center [256, 127] width 29 height 9
